Goal: Register for event/course

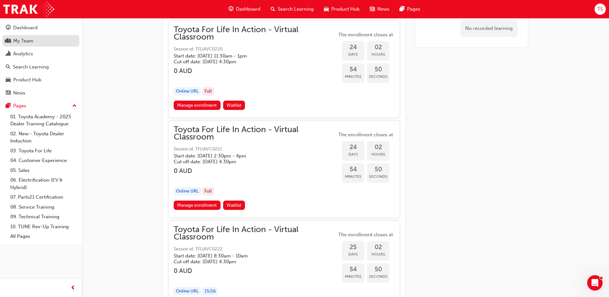
click at [38, 40] on div "My Team" at bounding box center [41, 41] width 70 height 8
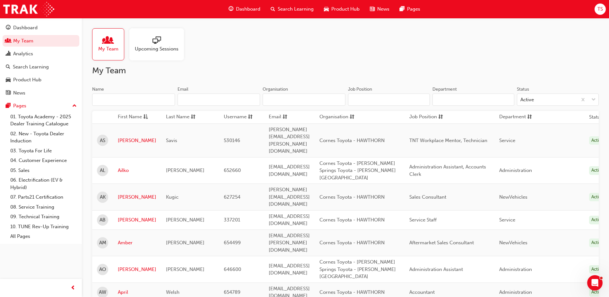
click at [122, 100] on input "Name" at bounding box center [133, 99] width 83 height 12
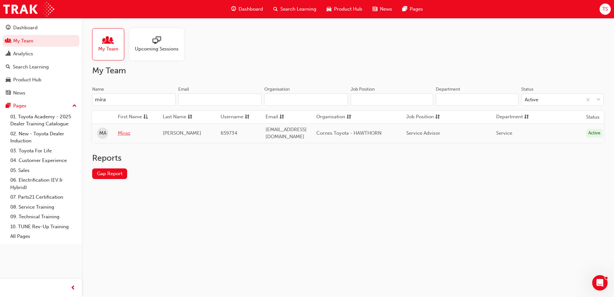
type input "mira"
click at [127, 132] on link "Miraz" at bounding box center [135, 132] width 35 height 7
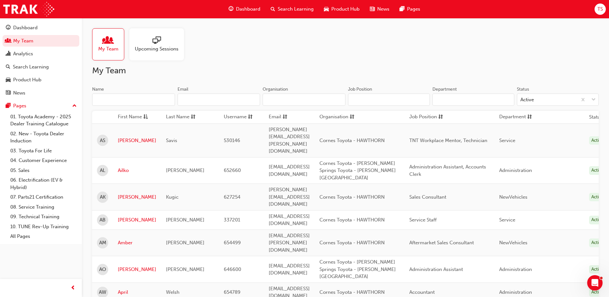
click at [121, 100] on input "Name" at bounding box center [133, 99] width 83 height 12
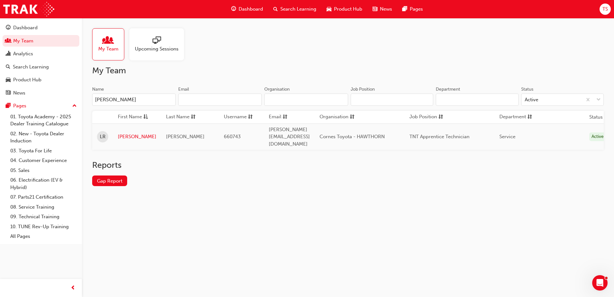
type input "[PERSON_NAME]"
click at [123, 133] on link "[PERSON_NAME]" at bounding box center [137, 136] width 39 height 7
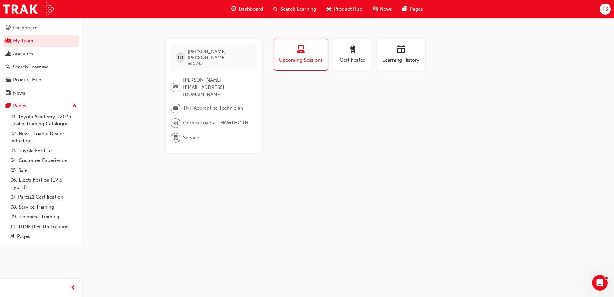
click at [280, 5] on div "Search Learning" at bounding box center [294, 9] width 53 height 13
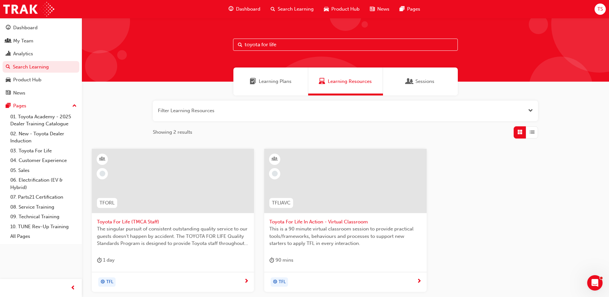
click at [207, 113] on button "button" at bounding box center [345, 111] width 385 height 21
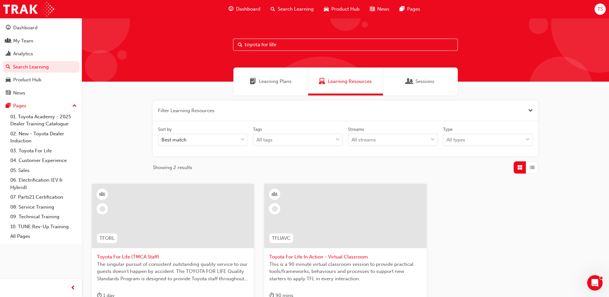
click at [285, 39] on input "toyota for life" at bounding box center [345, 45] width 225 height 12
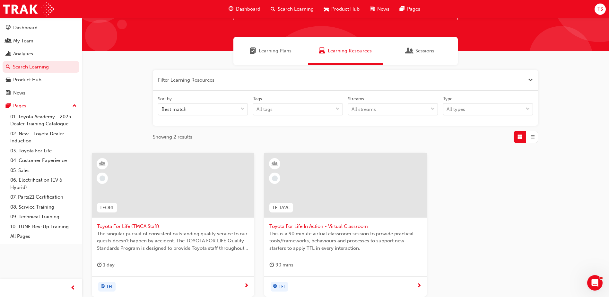
scroll to position [64, 0]
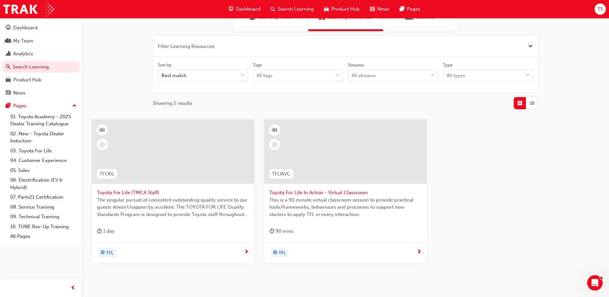
click at [329, 211] on span "This is a 90 minute virtual classroom session to provide practical tools/framew…" at bounding box center [345, 207] width 152 height 22
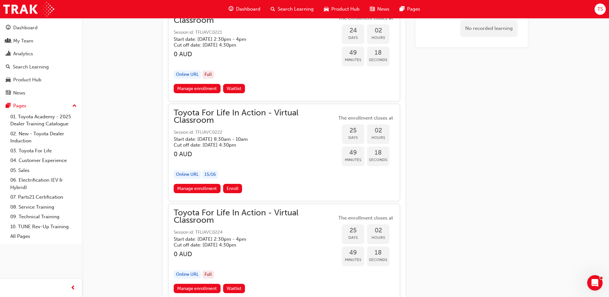
scroll to position [5230, 0]
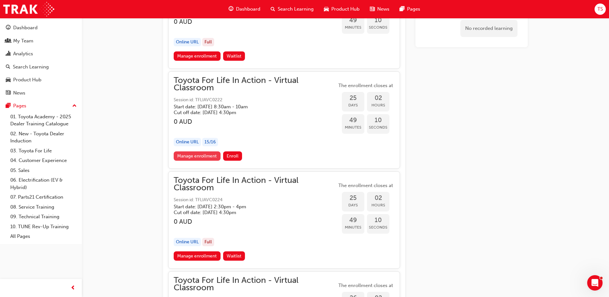
click at [194, 154] on link "Manage enrollment" at bounding box center [197, 155] width 47 height 9
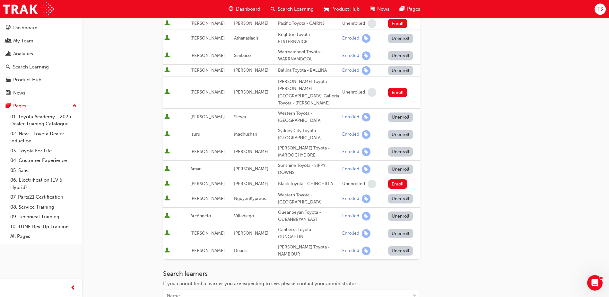
scroll to position [257, 0]
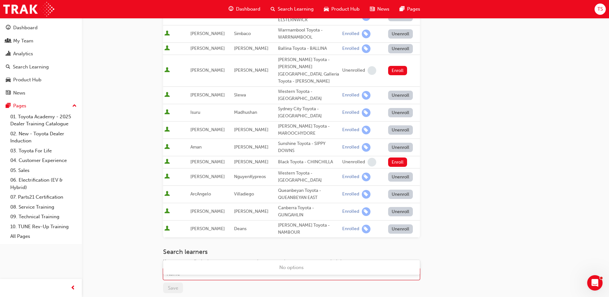
click at [206, 268] on div "Name" at bounding box center [286, 273] width 247 height 11
type input "[PERSON_NAME]"
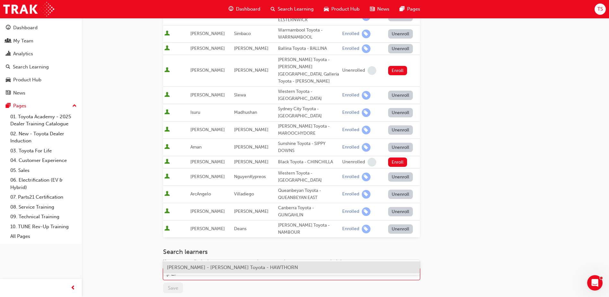
click at [198, 268] on span "[PERSON_NAME] - [PERSON_NAME] Toyota - HAWTHORN" at bounding box center [232, 267] width 131 height 6
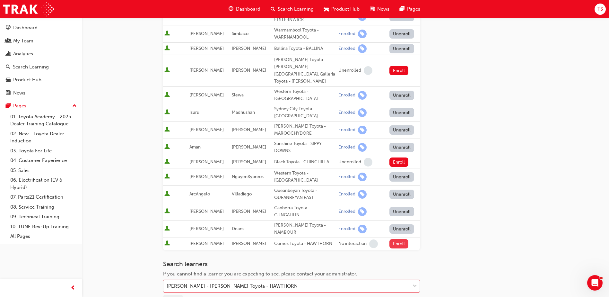
click at [401, 239] on button "Enroll" at bounding box center [399, 243] width 19 height 9
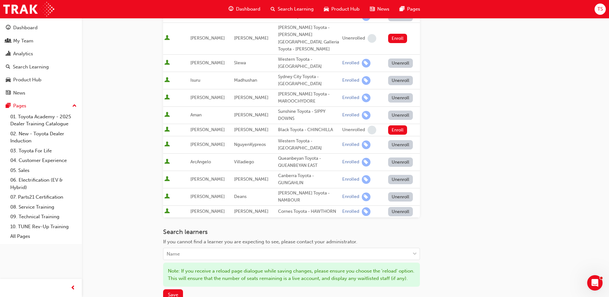
scroll to position [321, 0]
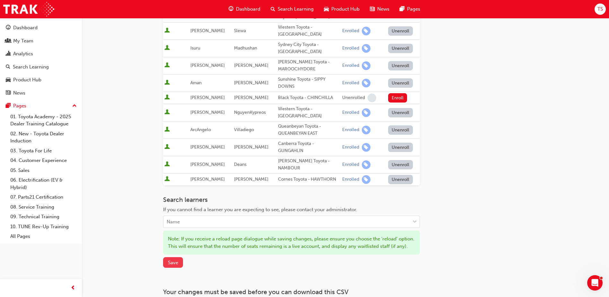
click at [171, 259] on span "Save" at bounding box center [173, 262] width 10 height 6
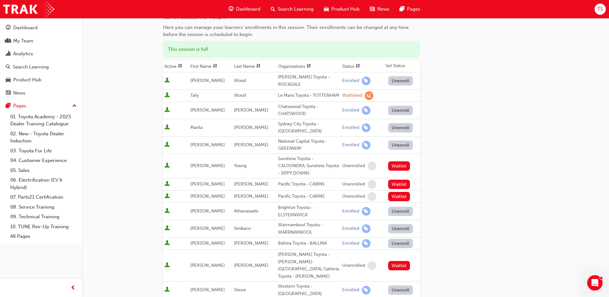
scroll to position [0, 0]
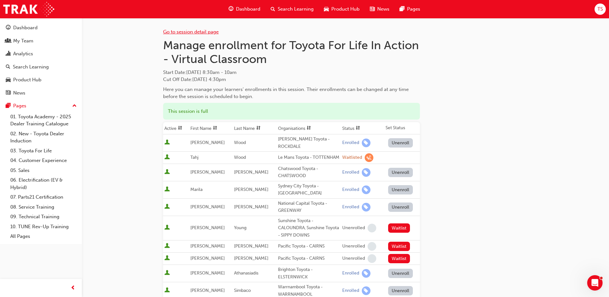
click at [199, 31] on link "Go to session detail page" at bounding box center [191, 32] width 56 height 6
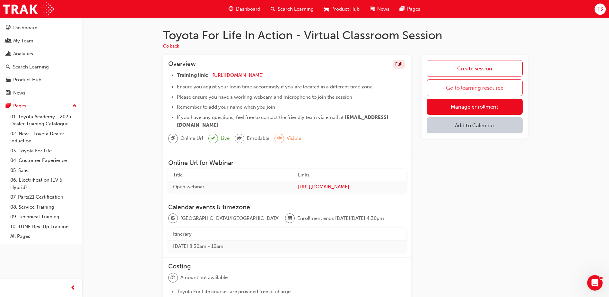
click at [487, 87] on link "Go to learning resource" at bounding box center [475, 87] width 96 height 17
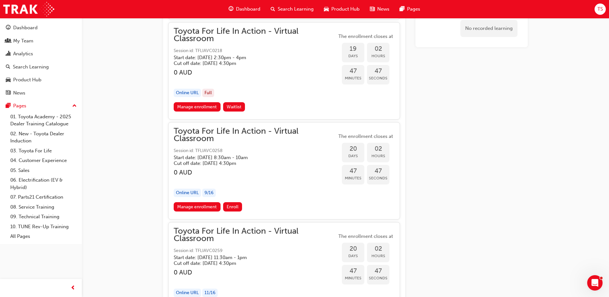
scroll to position [4267, 0]
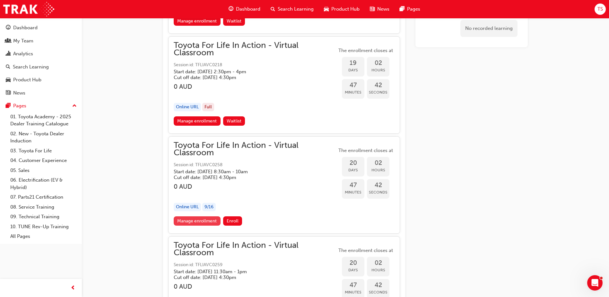
click at [198, 217] on link "Manage enrollment" at bounding box center [197, 220] width 47 height 9
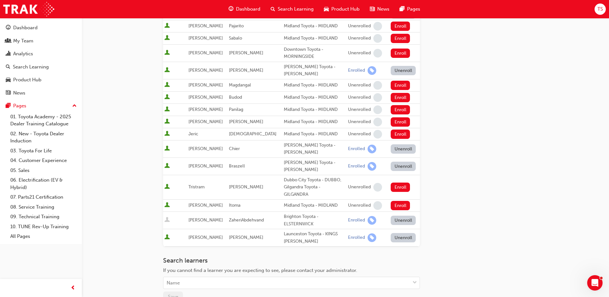
scroll to position [257, 0]
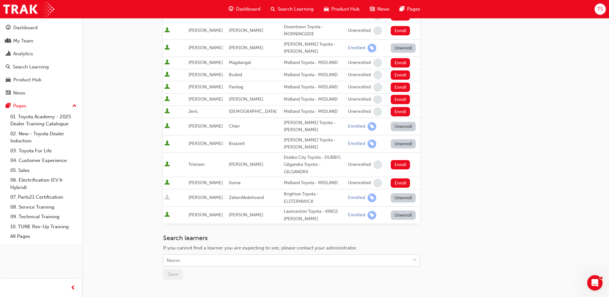
click at [211, 255] on div "Name" at bounding box center [286, 260] width 247 height 11
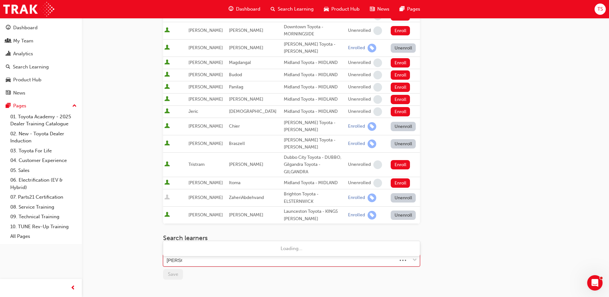
type input "[PERSON_NAME]"
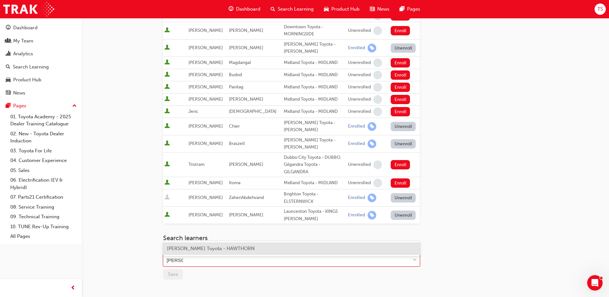
click at [189, 249] on span "[PERSON_NAME] Toyota - HAWTHORN" at bounding box center [211, 248] width 88 height 6
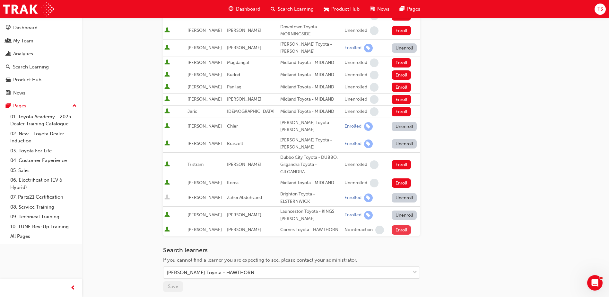
click at [402, 225] on button "Enroll" at bounding box center [401, 229] width 19 height 9
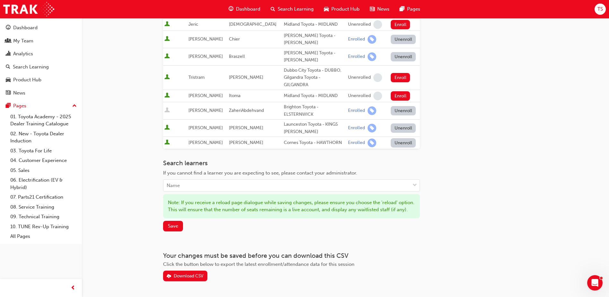
scroll to position [344, 0]
click at [173, 223] on span "Save" at bounding box center [173, 226] width 10 height 6
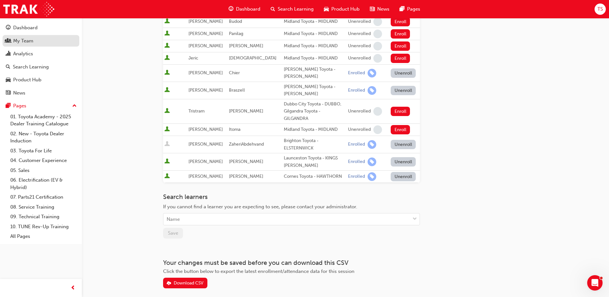
click at [21, 43] on div "My Team" at bounding box center [23, 40] width 20 height 7
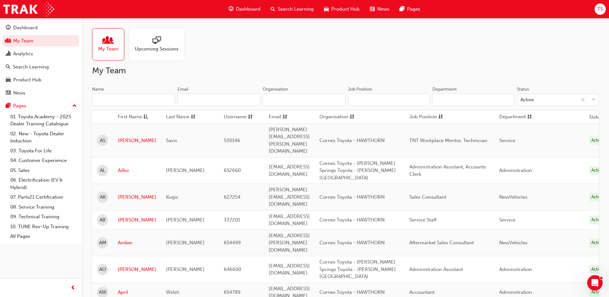
click at [124, 103] on input "Name" at bounding box center [133, 99] width 83 height 12
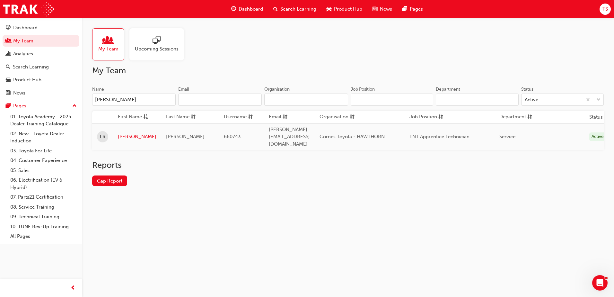
type input "[PERSON_NAME]"
click at [127, 133] on link "[PERSON_NAME]" at bounding box center [137, 136] width 39 height 7
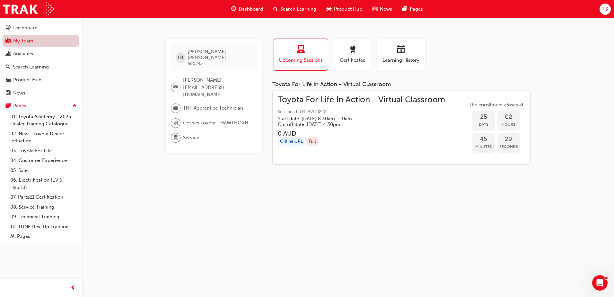
click at [22, 41] on link "My Team" at bounding box center [41, 41] width 77 height 12
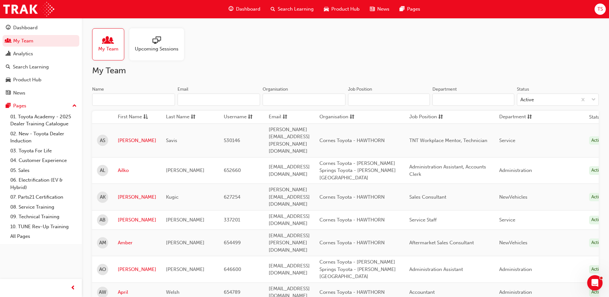
click at [119, 96] on input "Name" at bounding box center [133, 99] width 83 height 12
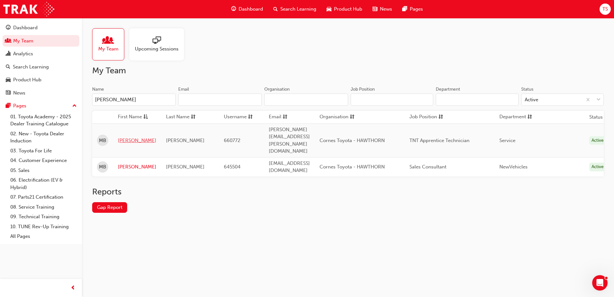
type input "[PERSON_NAME]"
click at [126, 137] on link "[PERSON_NAME]" at bounding box center [137, 140] width 39 height 7
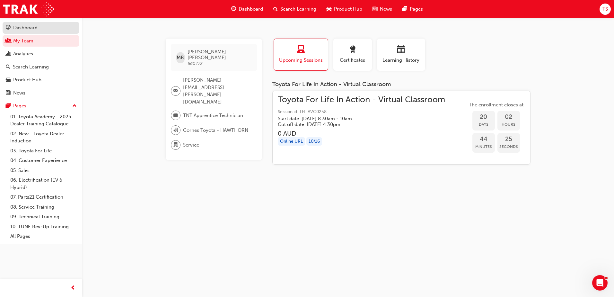
click at [28, 26] on div "Dashboard" at bounding box center [25, 27] width 24 height 7
